Goal: Information Seeking & Learning: Learn about a topic

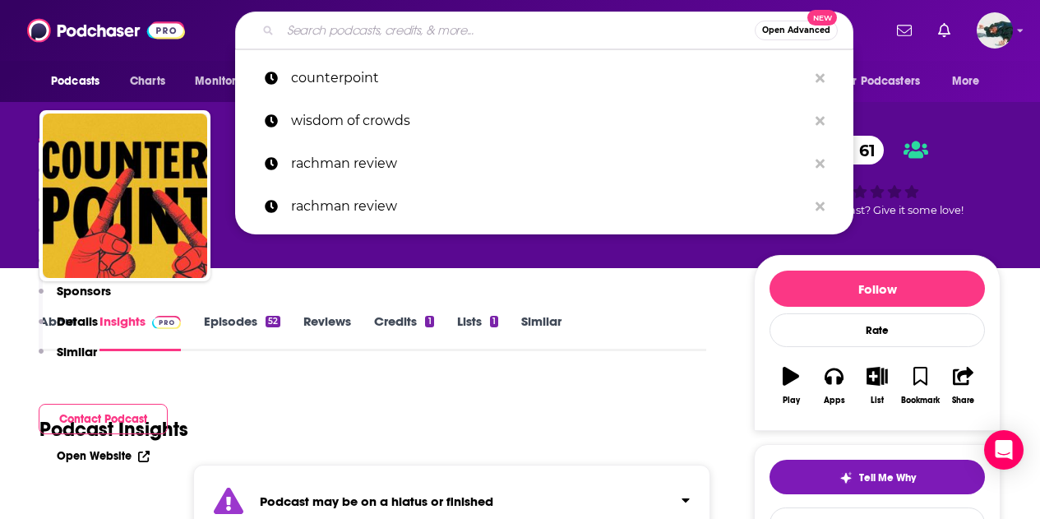
click at [371, 32] on input "Search podcasts, credits, & more..." at bounding box center [517, 30] width 474 height 26
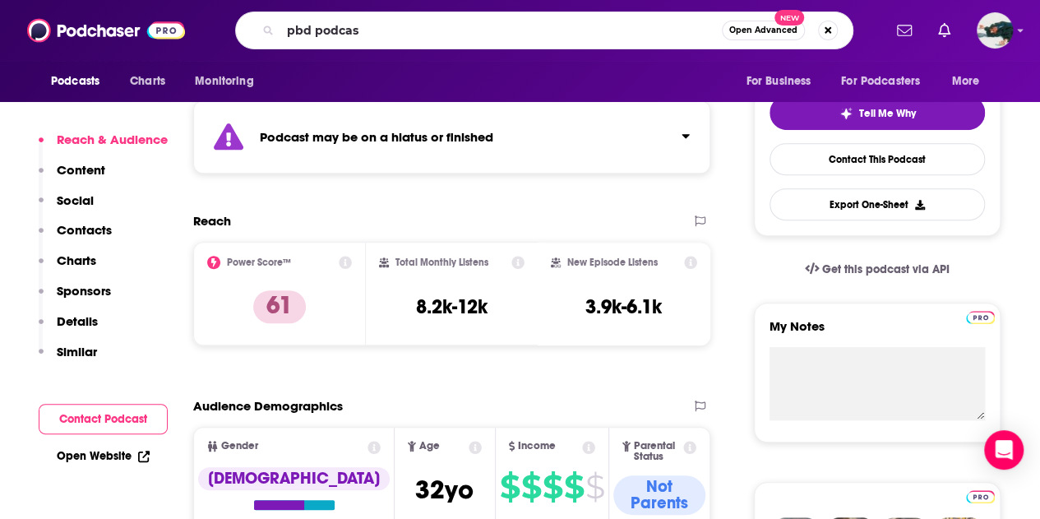
type input "pbd podcast"
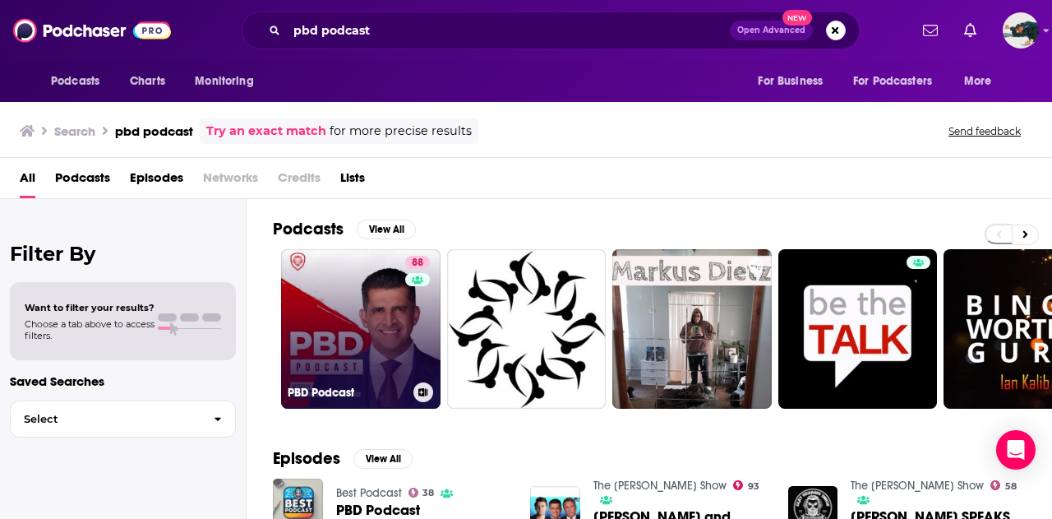
click at [402, 312] on link "88 PBD Podcast" at bounding box center [360, 328] width 159 height 159
